Goal: Transaction & Acquisition: Purchase product/service

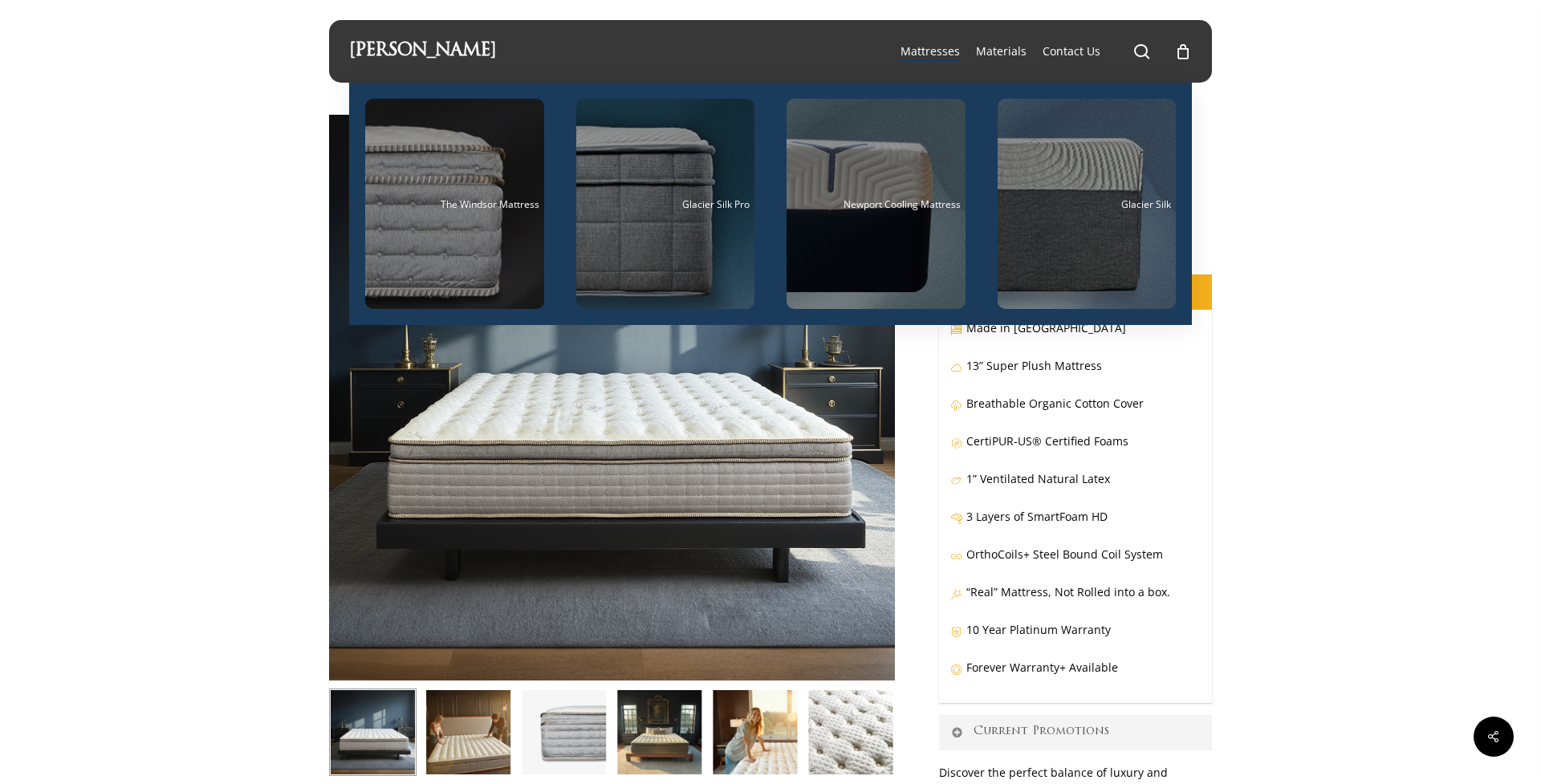
click at [926, 50] on span "Mattresses" at bounding box center [930, 51] width 60 height 16
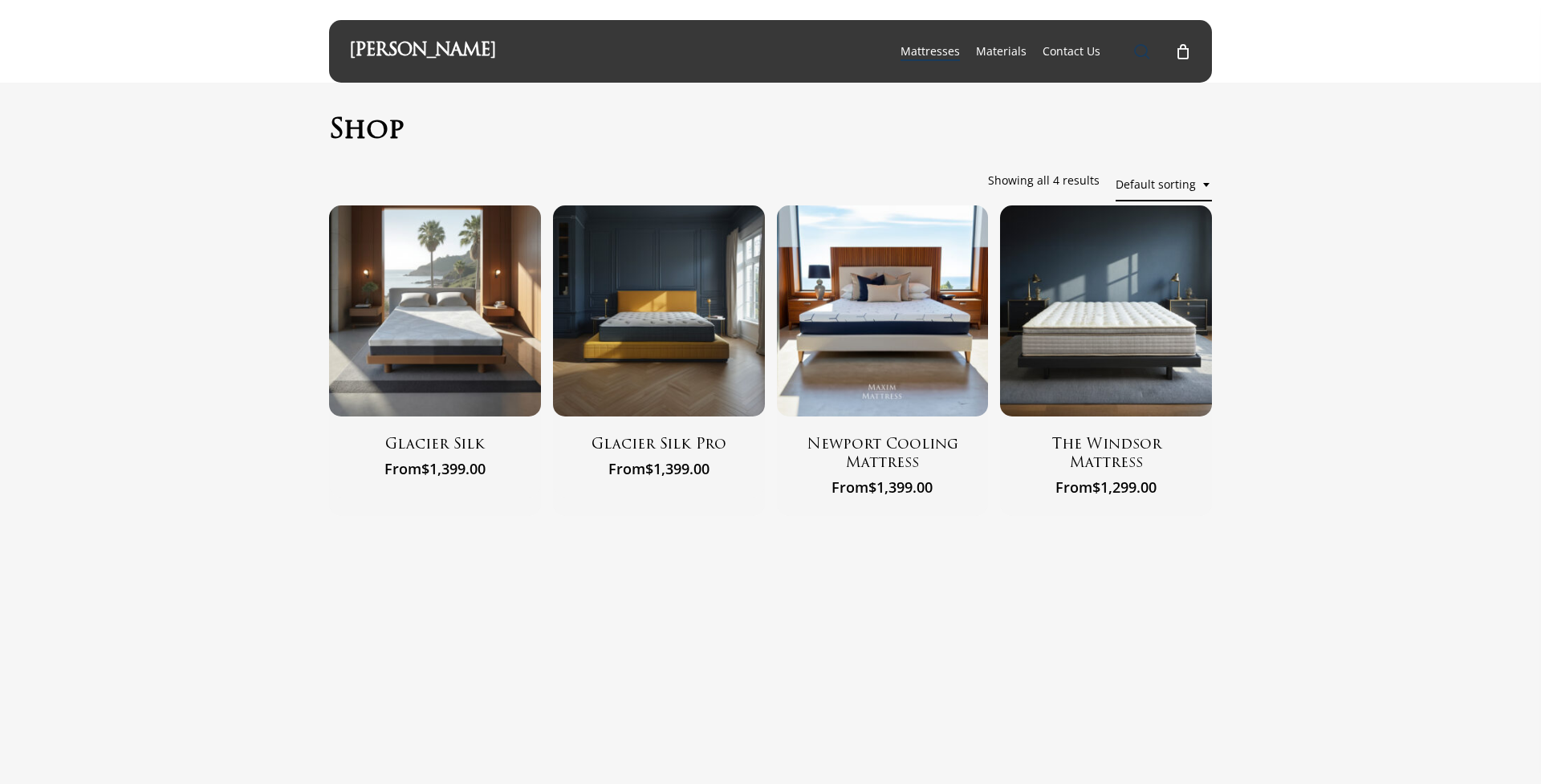
click at [1145, 49] on span "Main Menu" at bounding box center [1142, 51] width 16 height 16
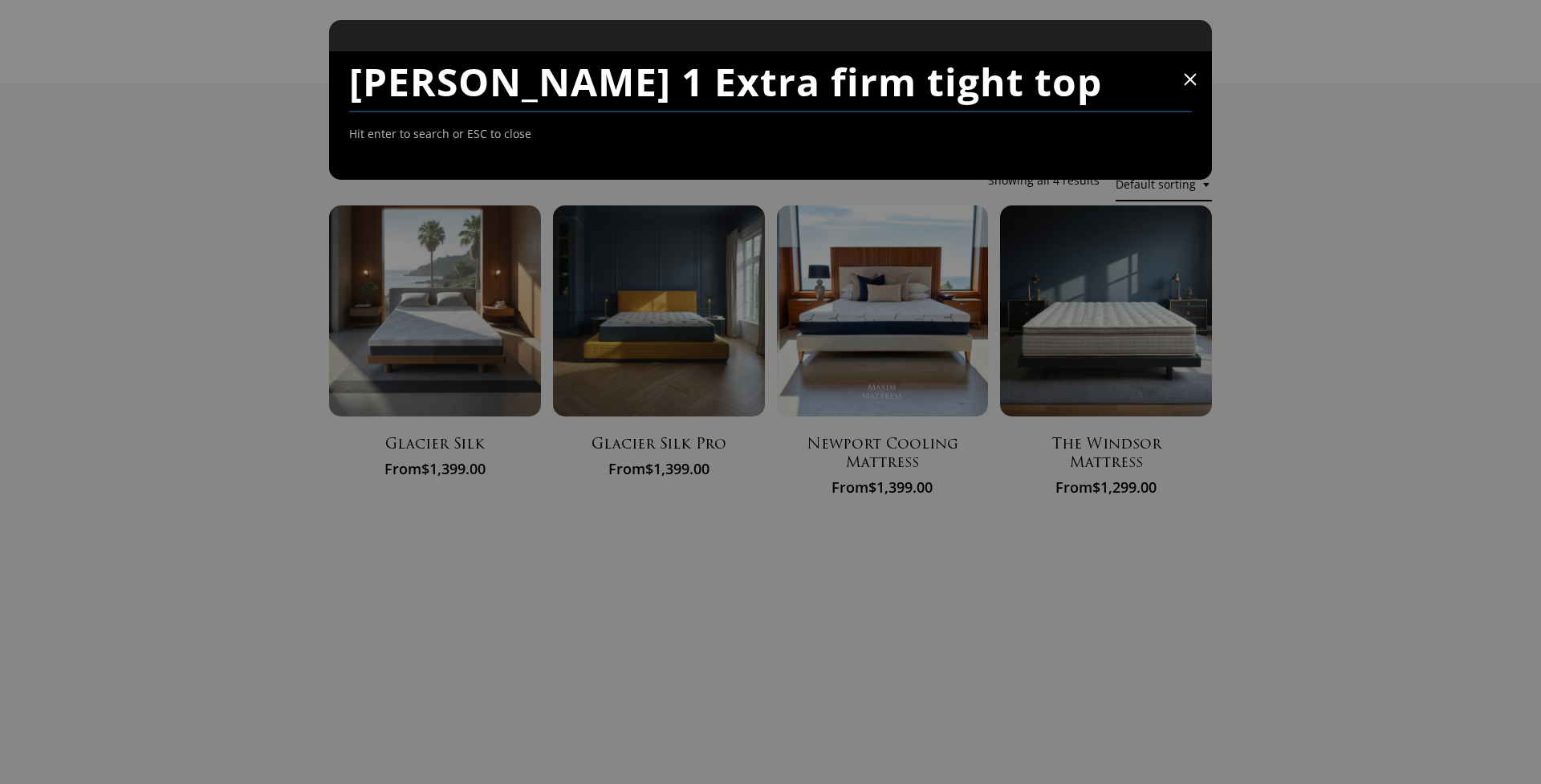
type input "Maxim Windsor 1 Extra firm tight top"
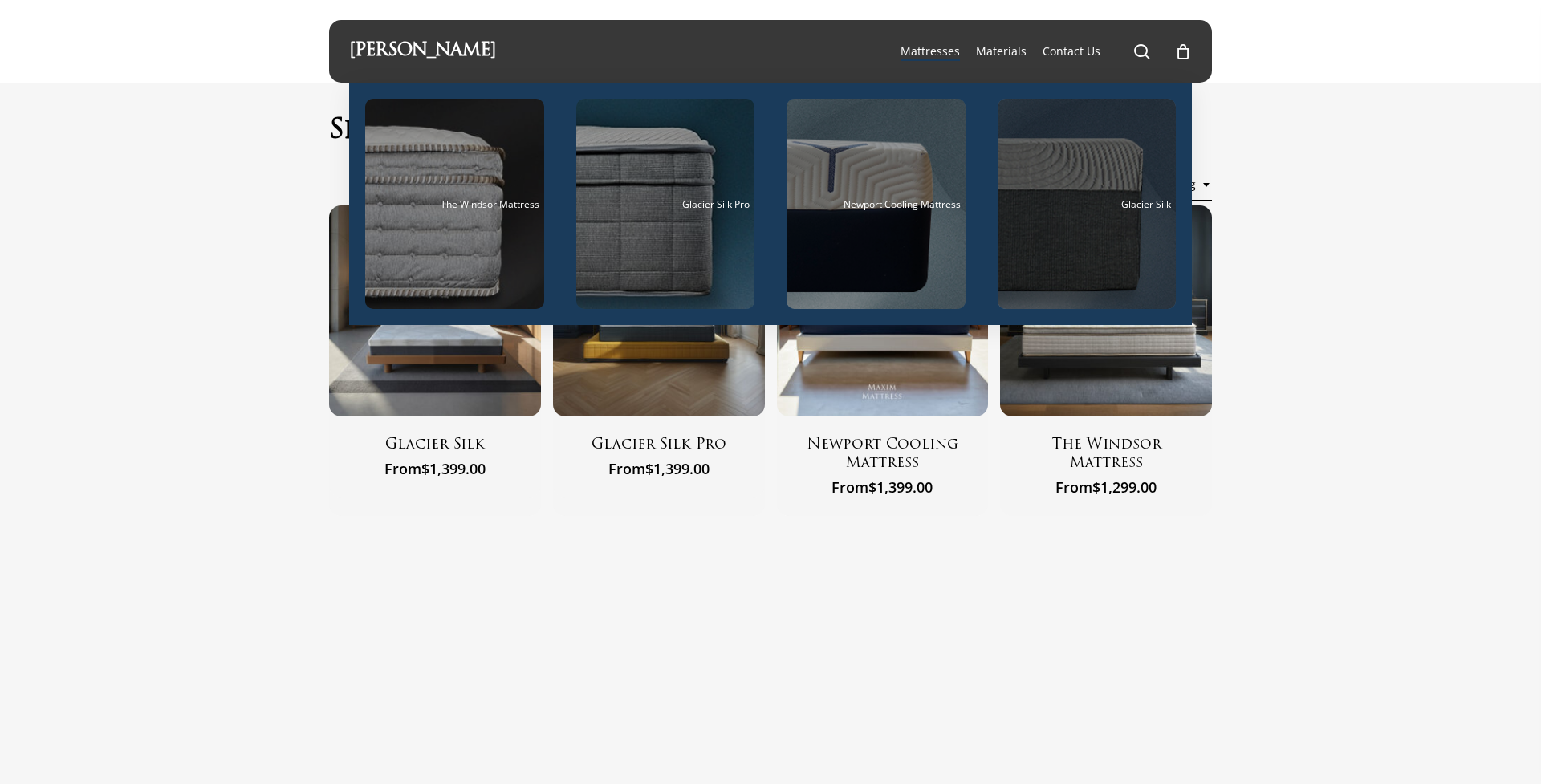
click at [1109, 263] on div "Main Menu" at bounding box center [1086, 203] width 179 height 210
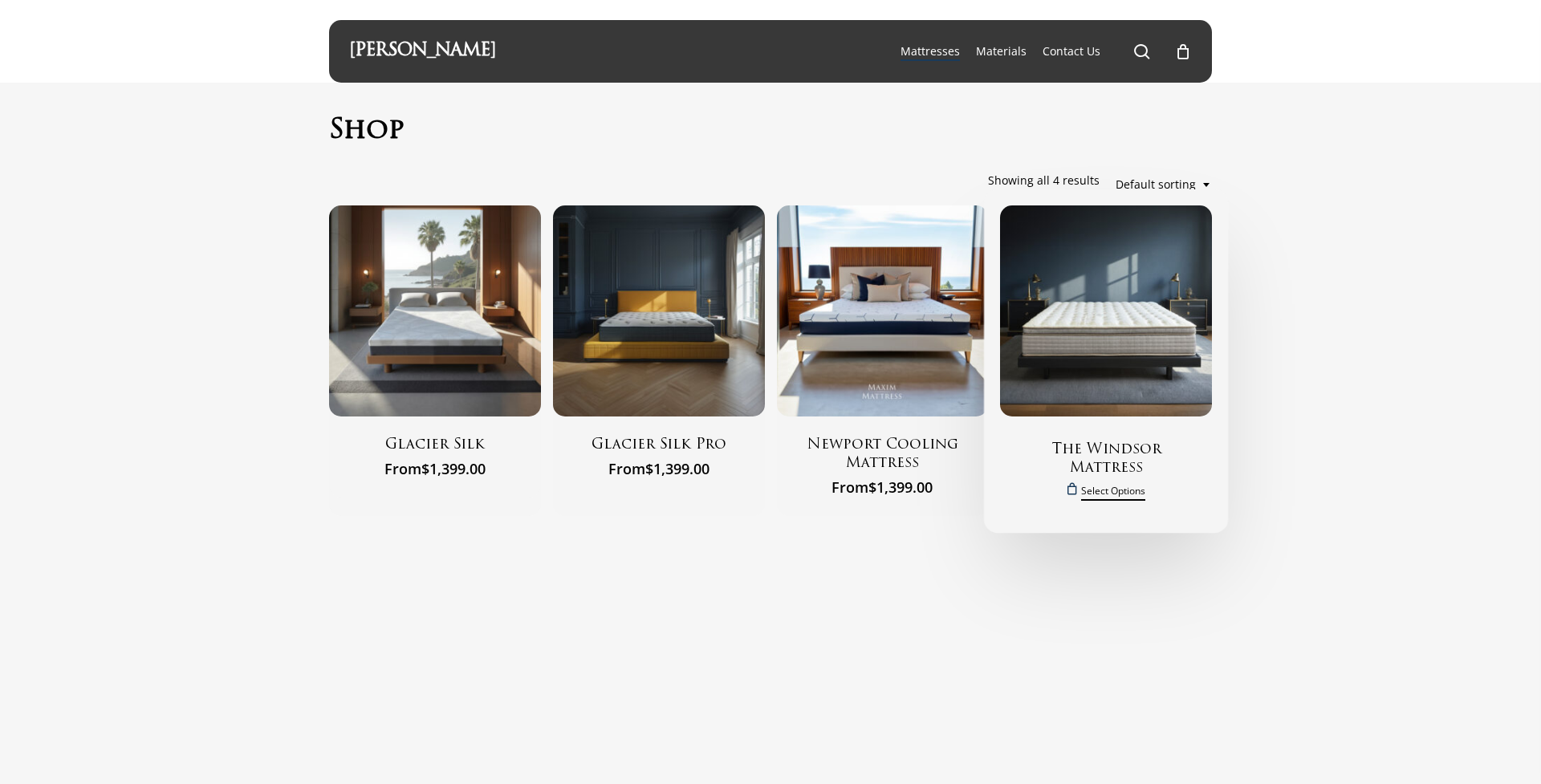
click at [1105, 491] on span "Select options" at bounding box center [1113, 490] width 64 height 21
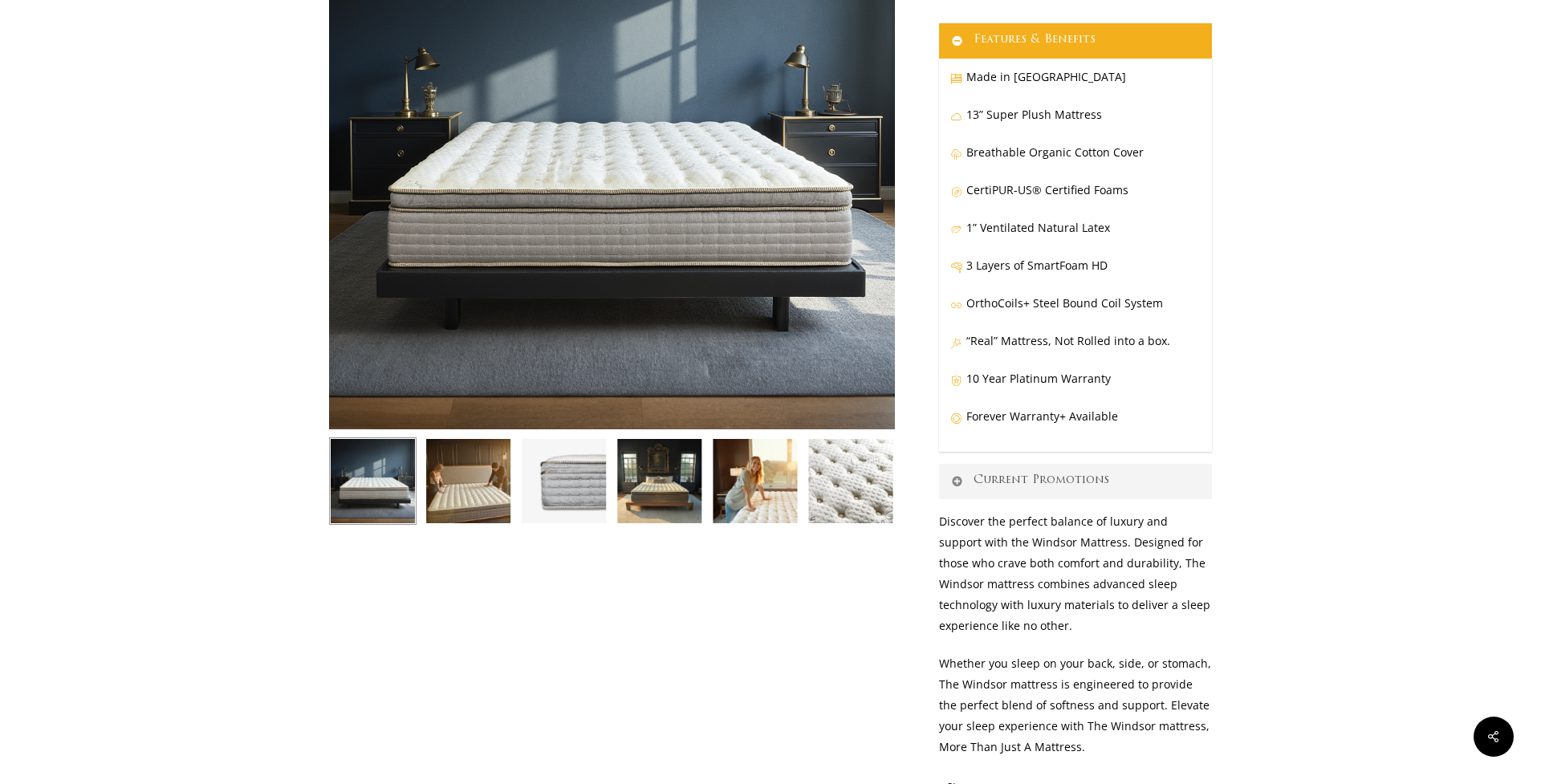
scroll to position [297, 0]
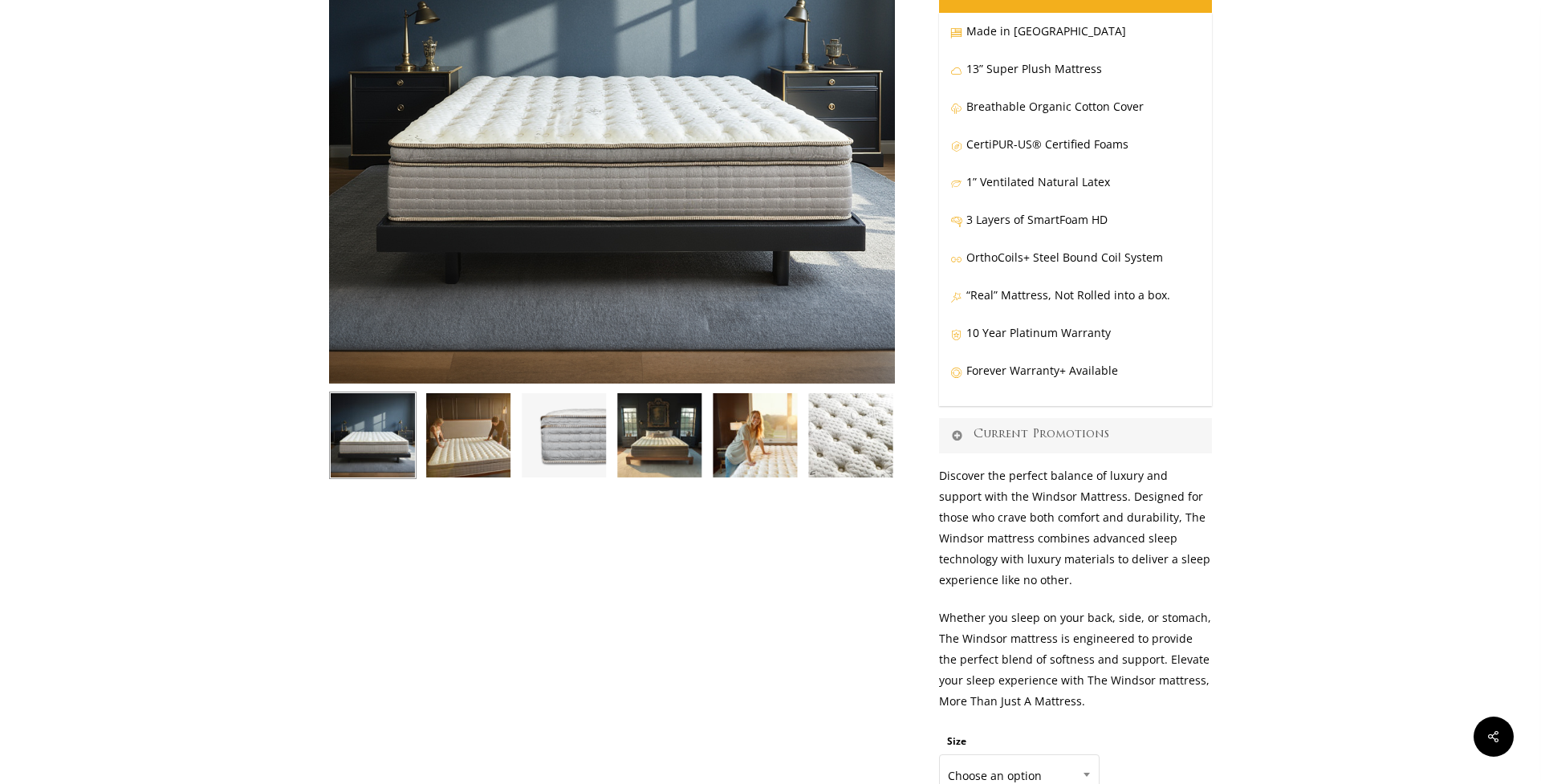
click at [958, 433] on icon at bounding box center [956, 434] width 15 height 13
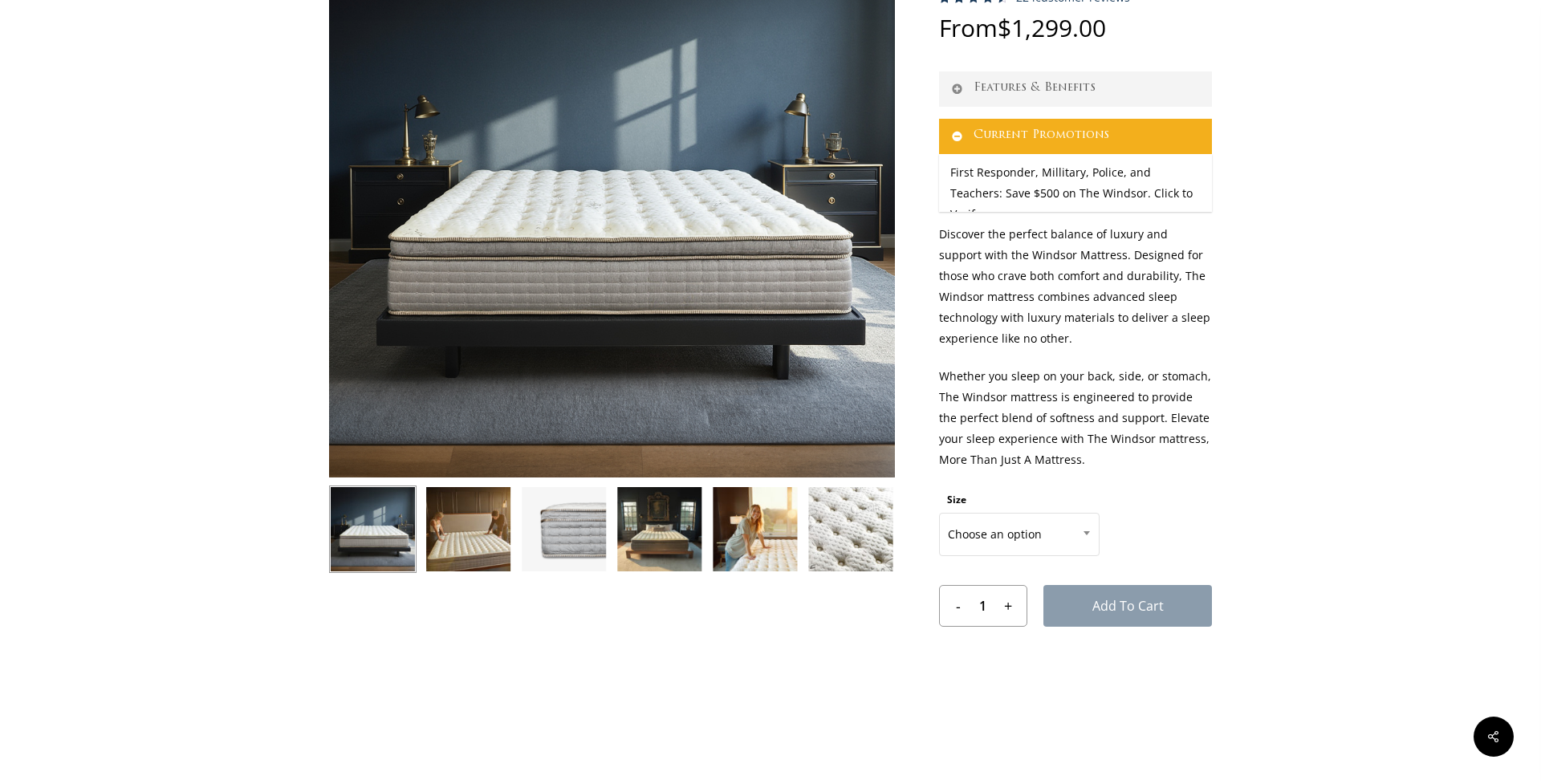
scroll to position [228, 0]
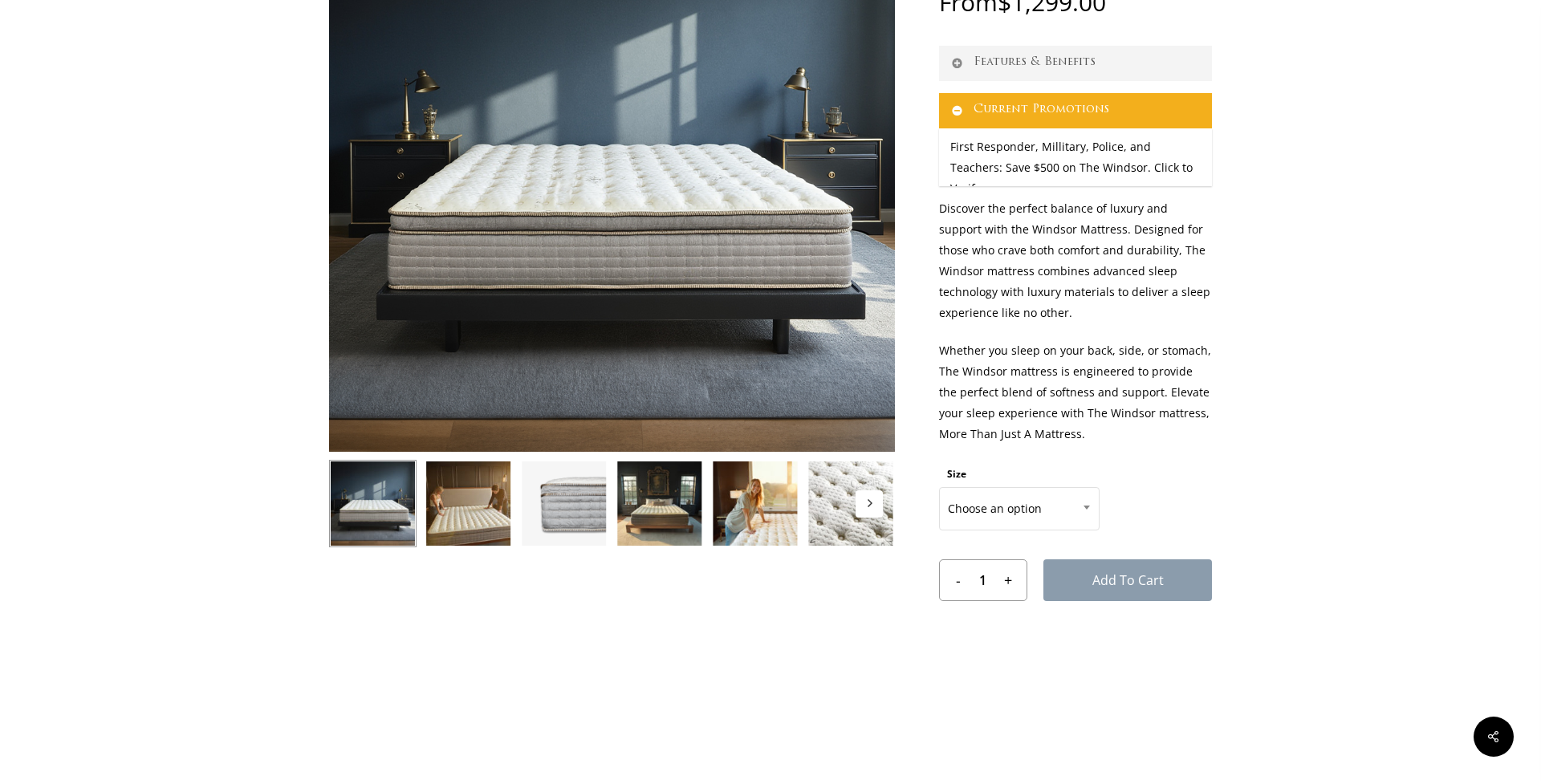
click at [483, 506] on img at bounding box center [469, 504] width 88 height 88
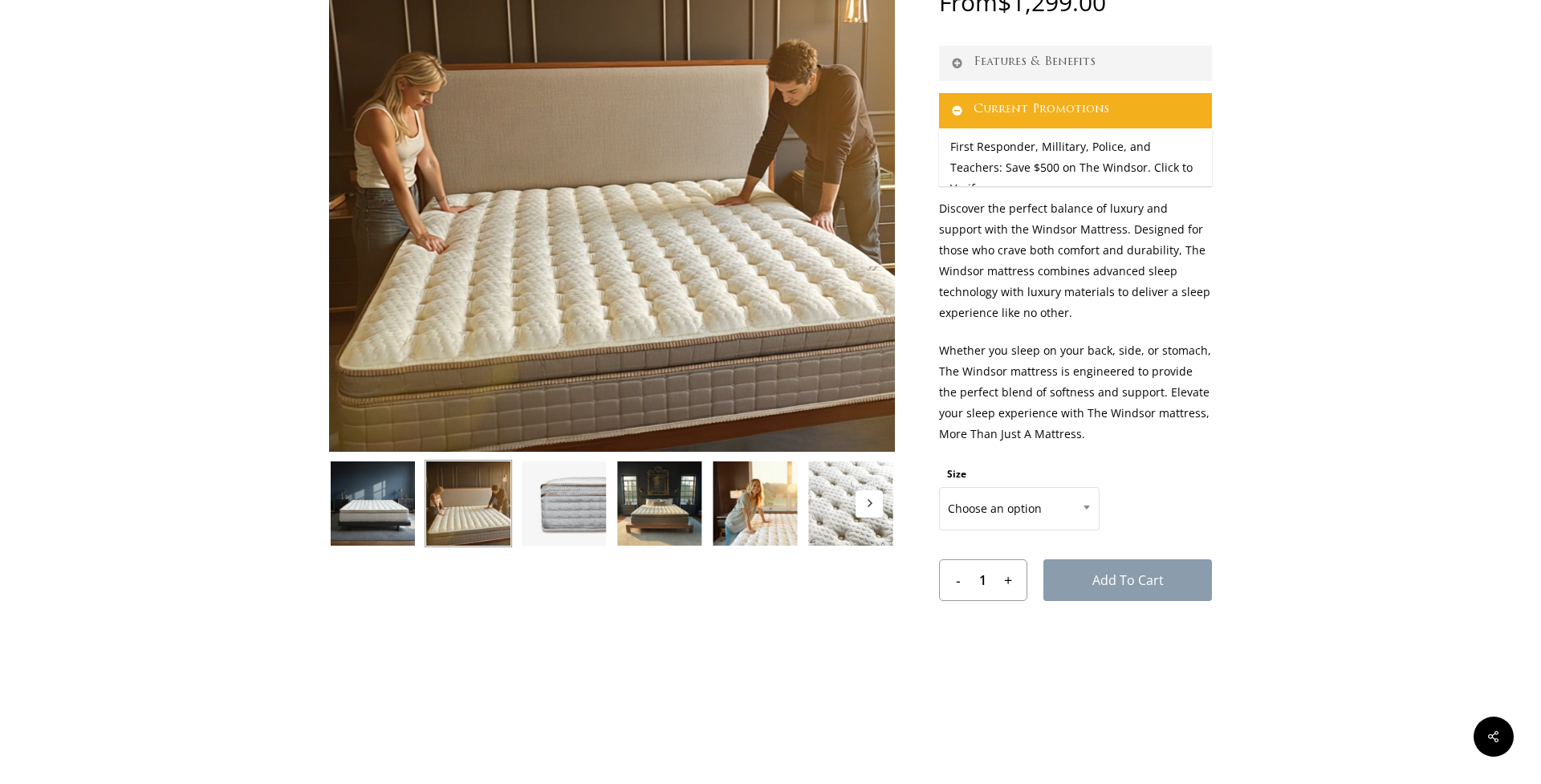
click at [556, 511] on img at bounding box center [563, 504] width 88 height 88
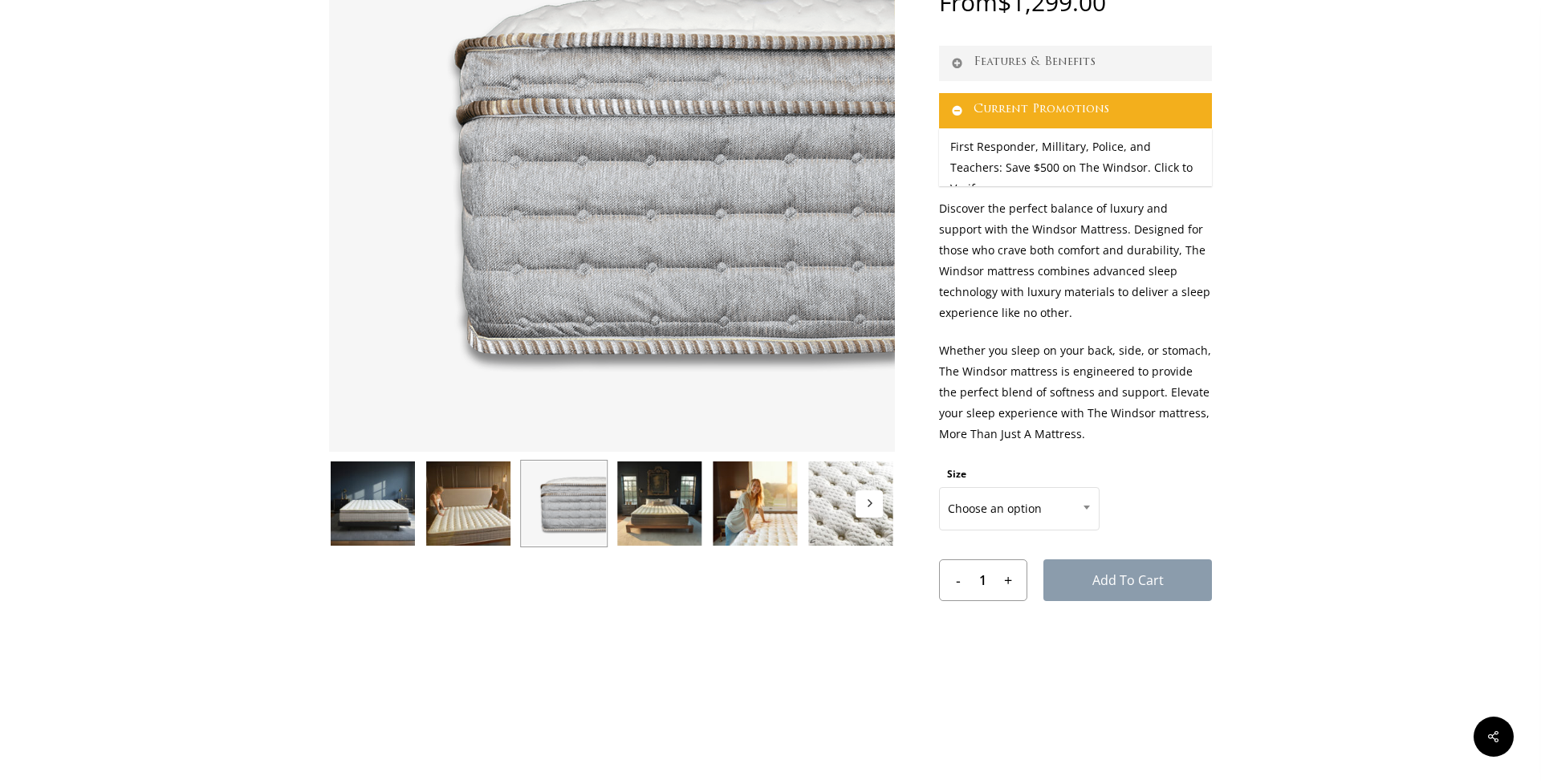
click at [641, 523] on img at bounding box center [659, 504] width 88 height 88
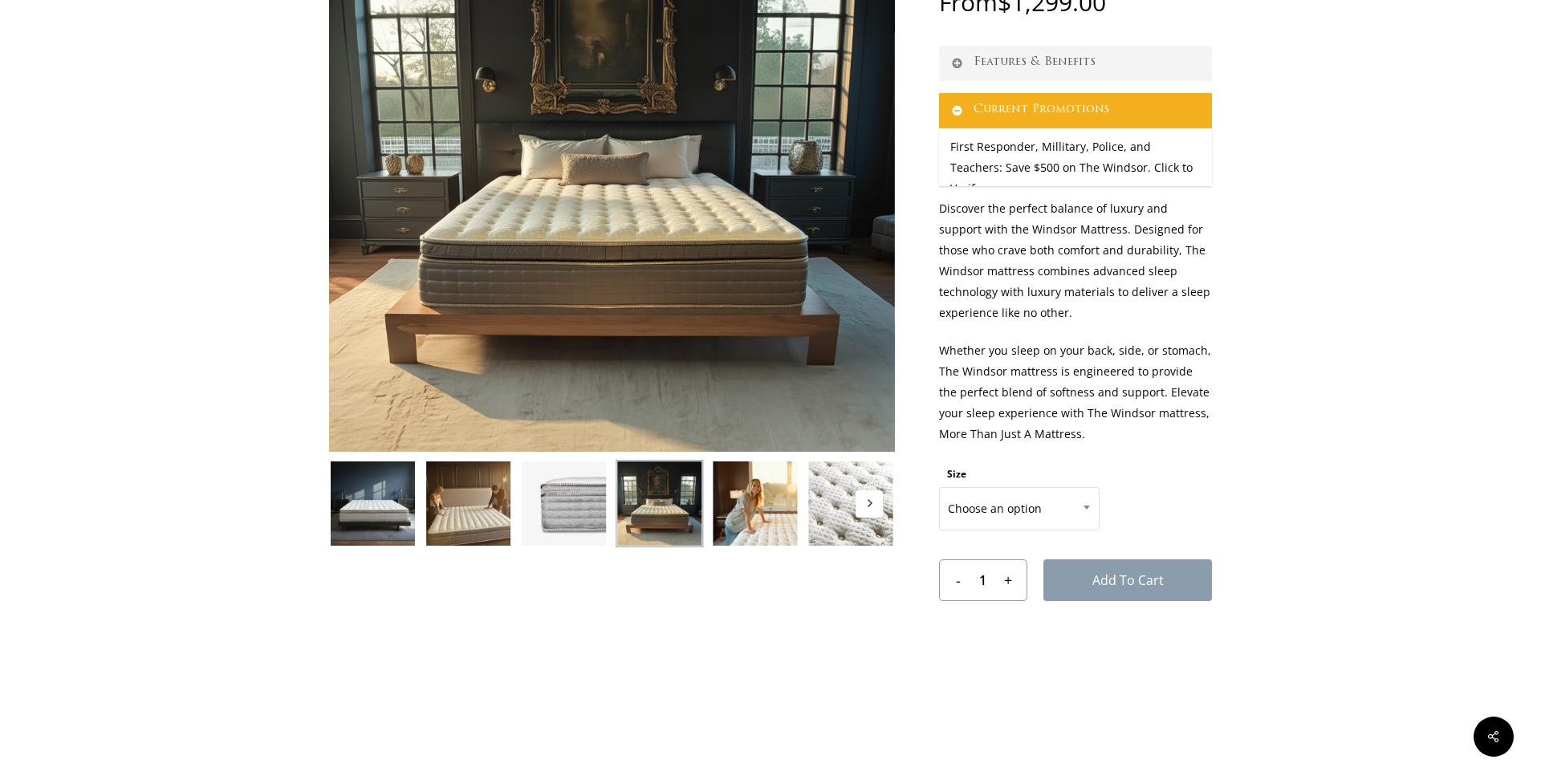
click at [767, 520] on img at bounding box center [755, 504] width 88 height 88
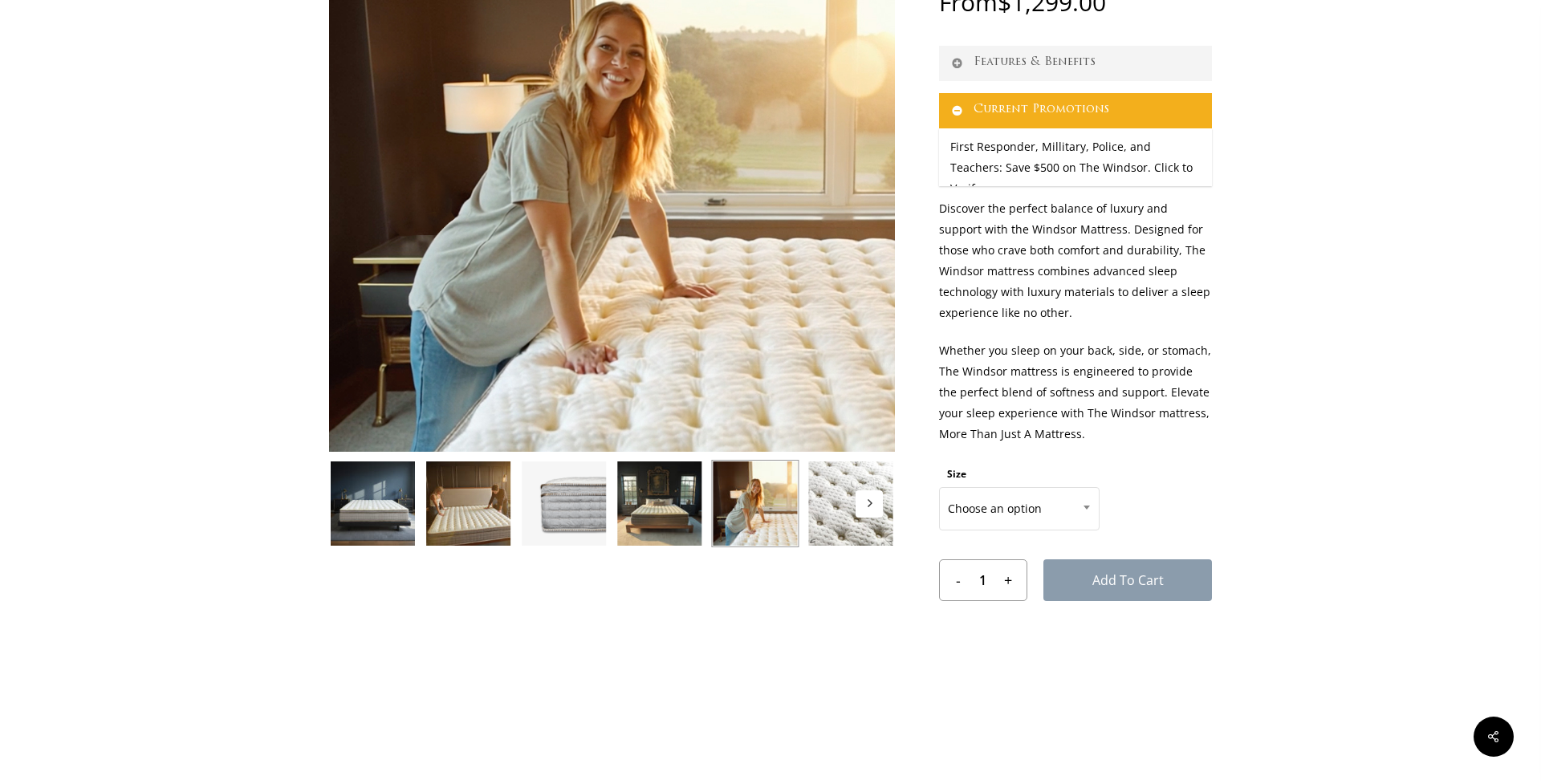
click at [857, 516] on button "Next" at bounding box center [869, 504] width 27 height 27
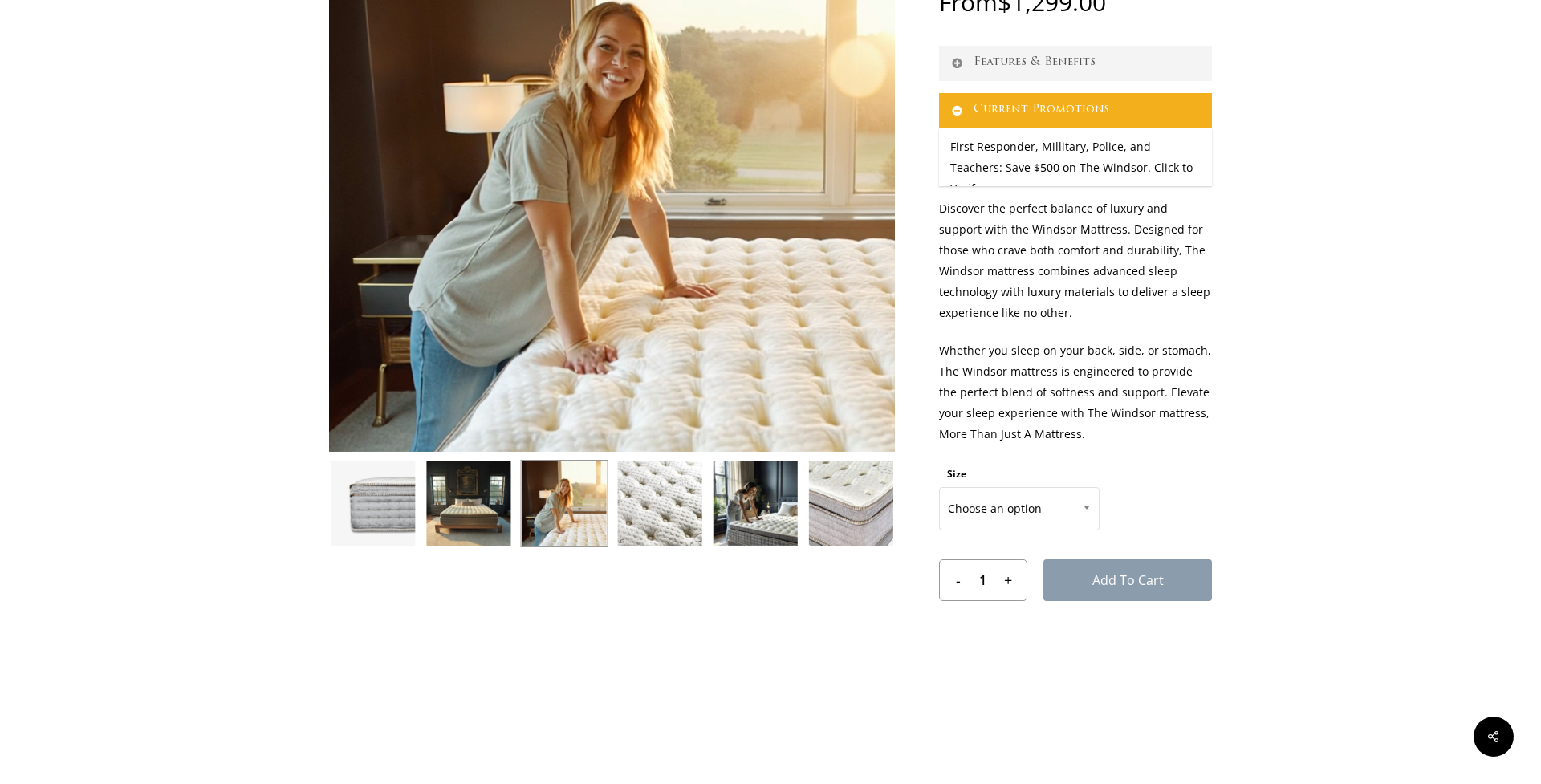
scroll to position [0, 0]
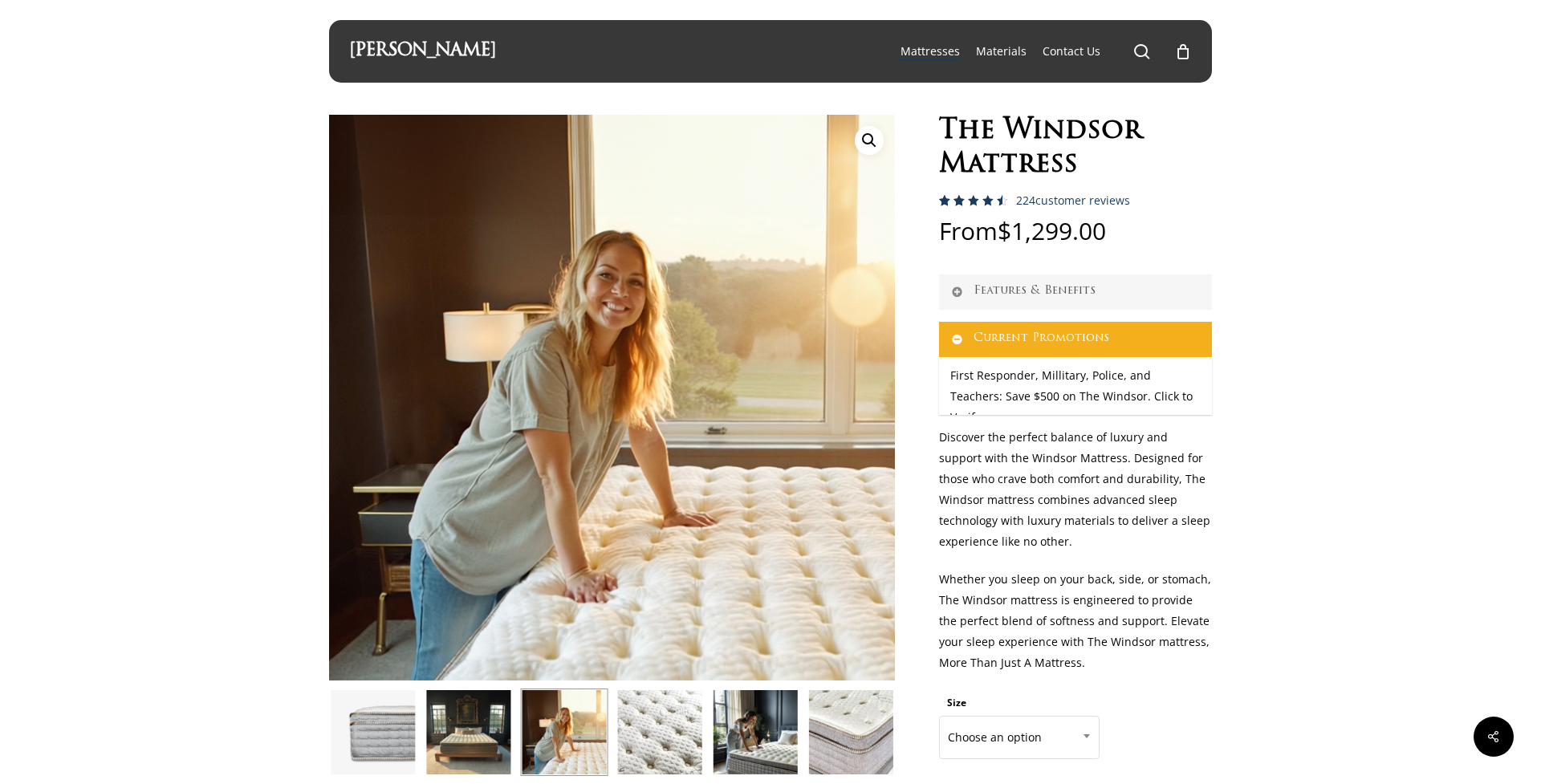
click at [1039, 289] on link "Features & Benefits" at bounding box center [1074, 292] width 272 height 35
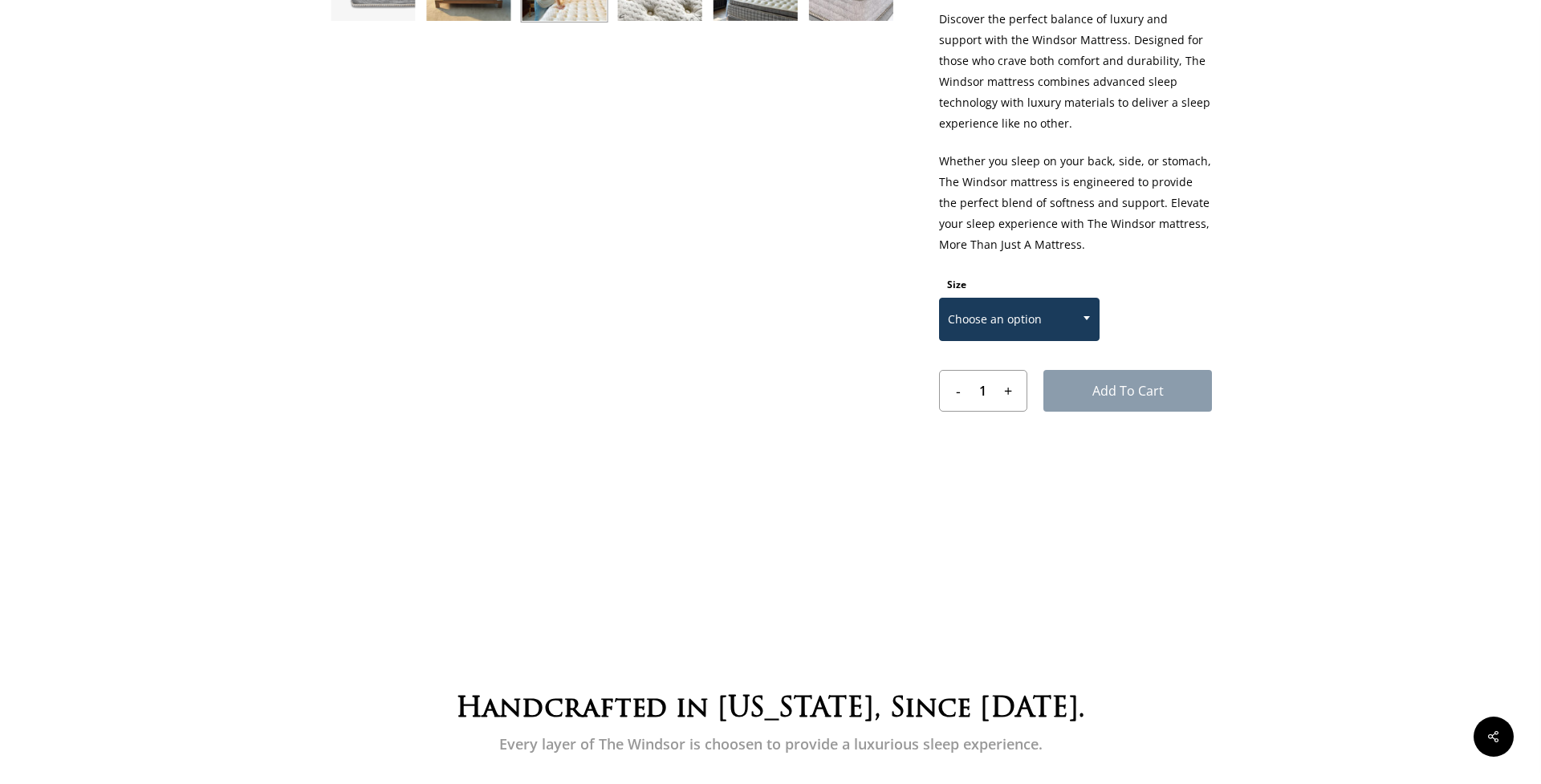
scroll to position [755, 0]
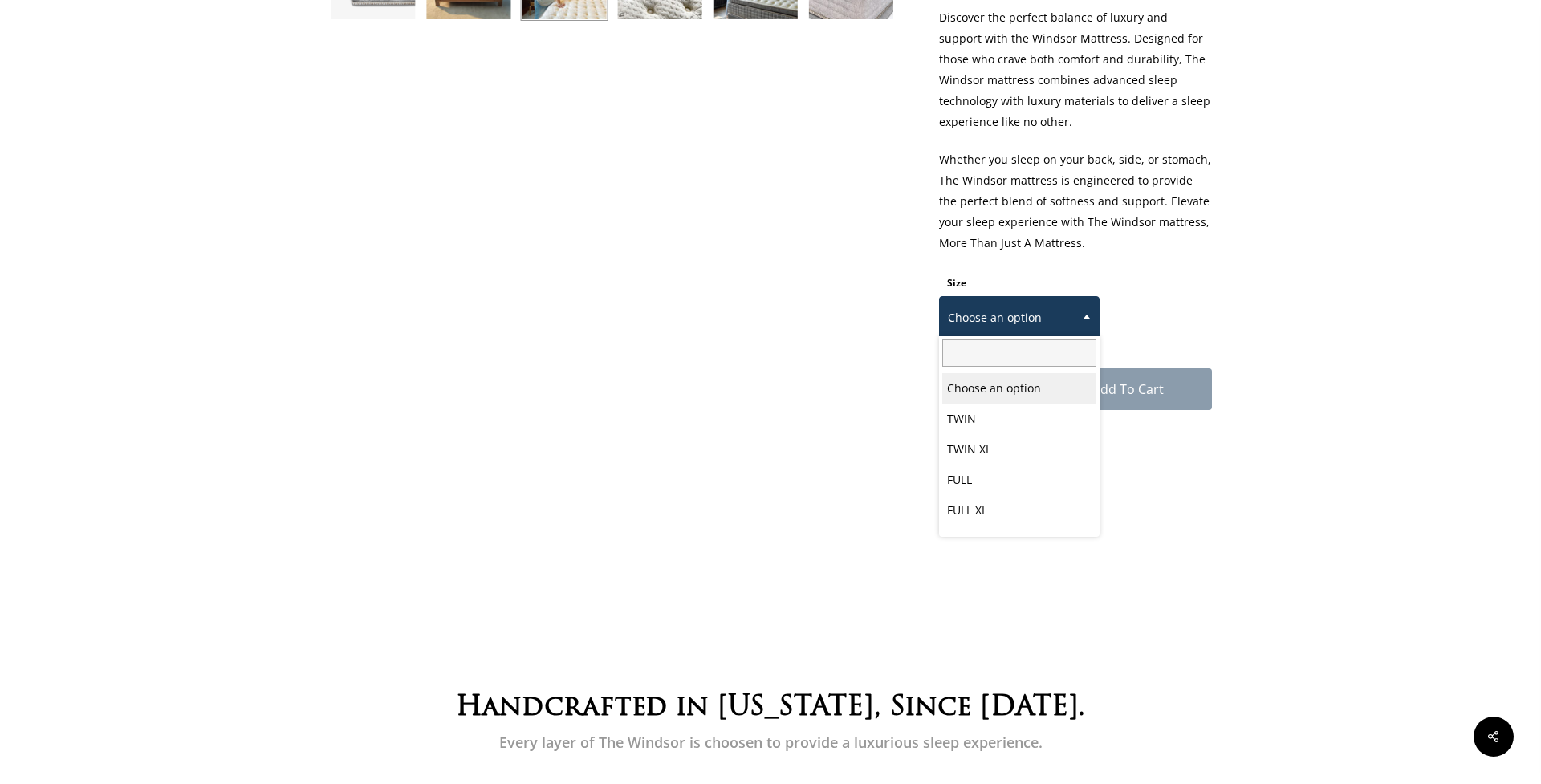
click at [1084, 317] on b at bounding box center [1086, 316] width 7 height 4
select select "QUEEN"
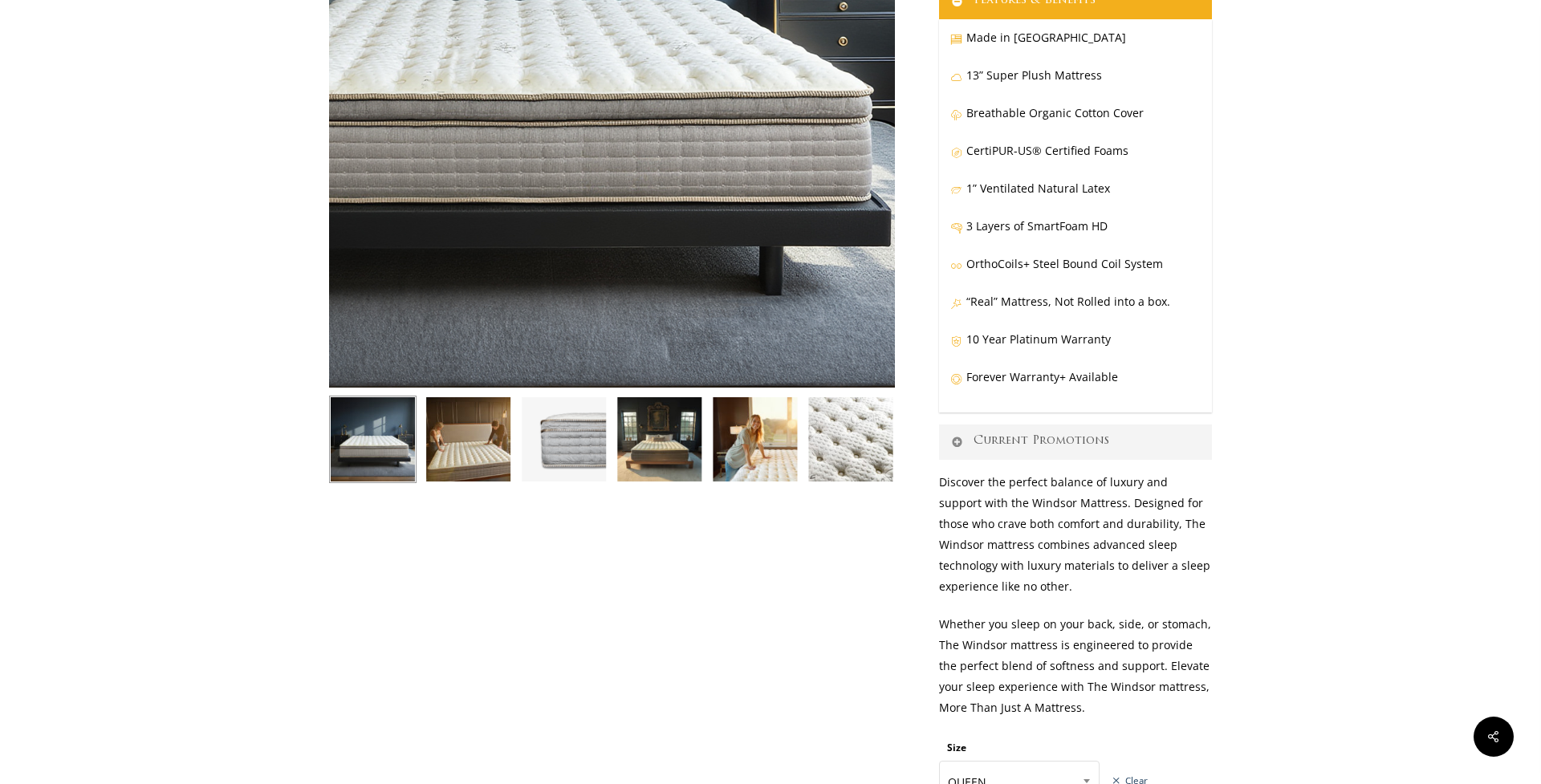
scroll to position [0, 0]
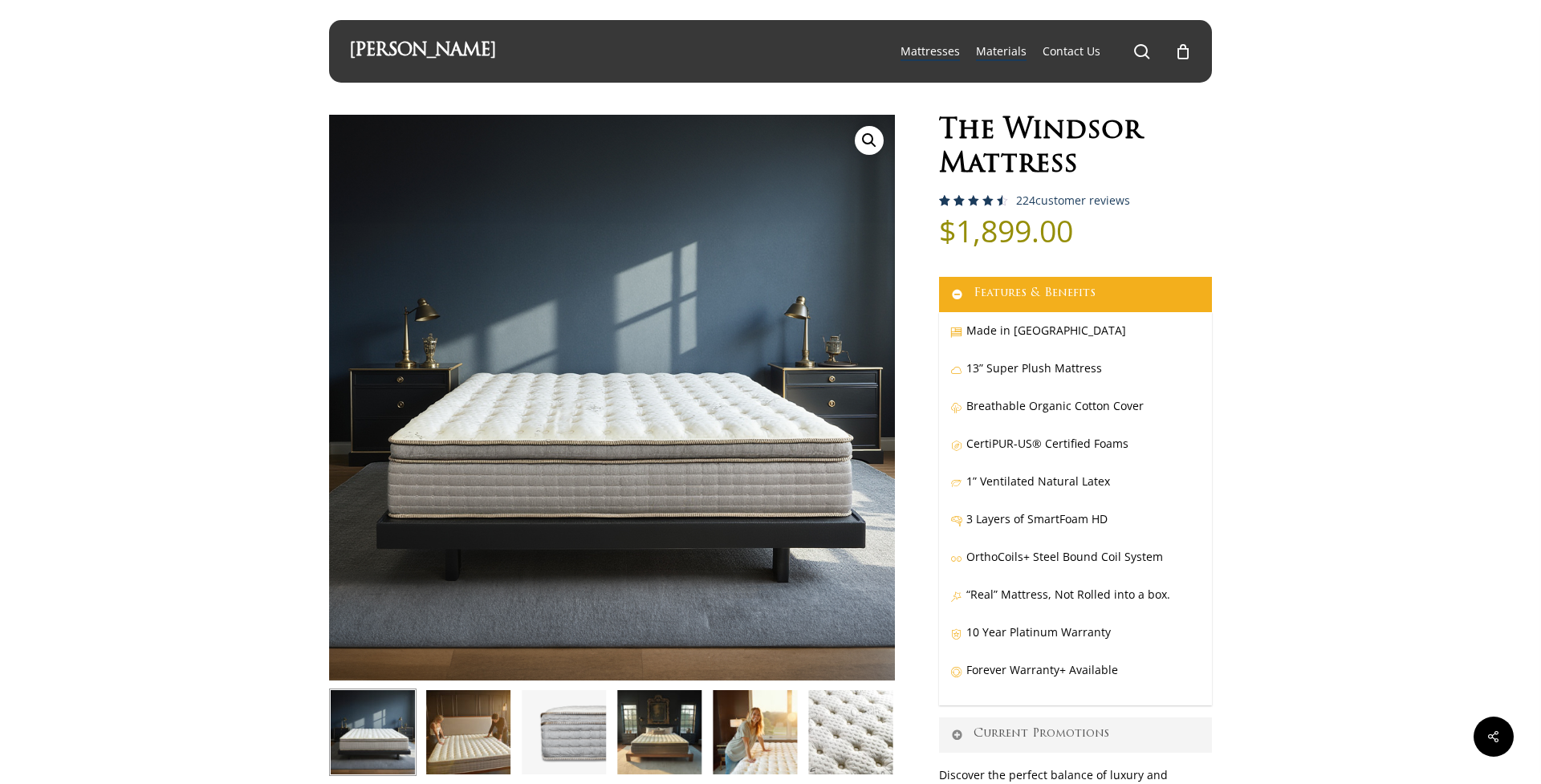
click at [1013, 50] on span "Materials" at bounding box center [1001, 51] width 51 height 16
select select "QUEEN"
